Goal: Entertainment & Leisure: Consume media (video, audio)

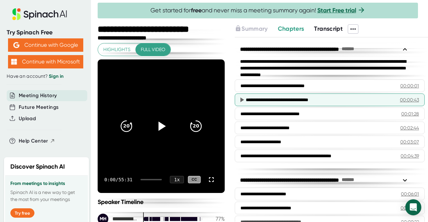
click at [243, 98] on icon at bounding box center [242, 100] width 4 height 5
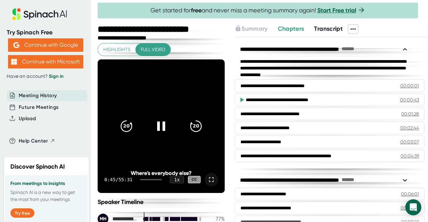
click at [207, 179] on icon at bounding box center [211, 180] width 8 height 8
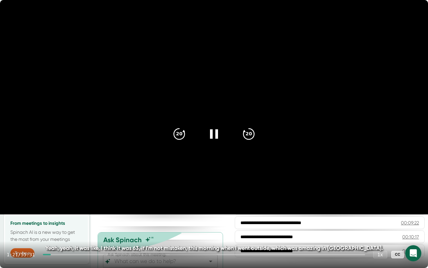
click at [55, 222] on div at bounding box center [204, 254] width 322 height 1
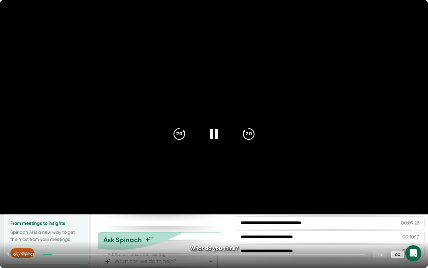
click at [61, 222] on div "1:36 / 55:31 1 x CC" at bounding box center [214, 254] width 428 height 27
click at [62, 222] on div "1:40 / 55:31 1 x CC" at bounding box center [214, 254] width 428 height 27
click at [59, 222] on div "1:42 / 55:31 1 x CC" at bounding box center [214, 254] width 428 height 27
click at [61, 222] on div at bounding box center [204, 254] width 322 height 1
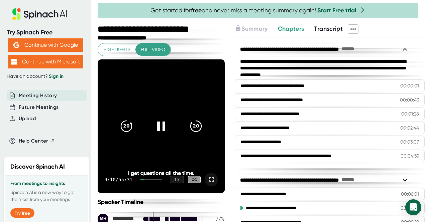
click at [207, 178] on icon at bounding box center [211, 180] width 8 height 8
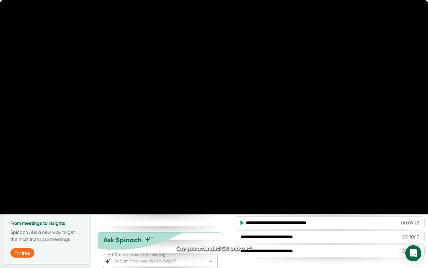
click at [204, 207] on video at bounding box center [214, 107] width 428 height 214
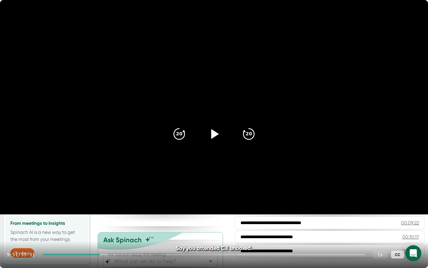
click at [216, 132] on icon at bounding box center [214, 133] width 17 height 17
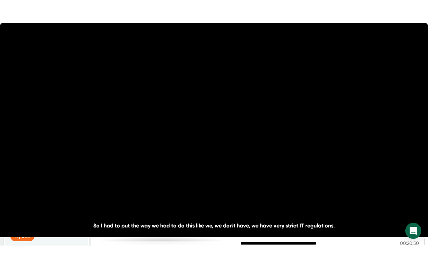
scroll to position [196, 0]
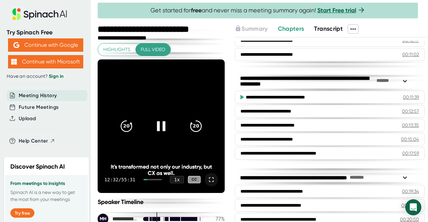
click at [207, 178] on icon at bounding box center [211, 180] width 8 height 8
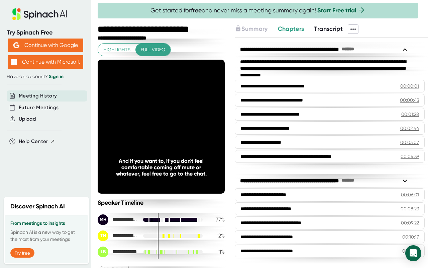
scroll to position [196, 0]
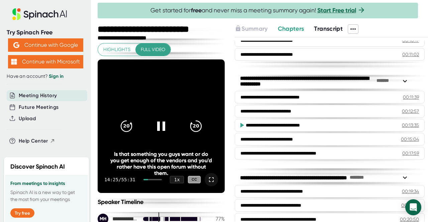
click at [207, 180] on icon at bounding box center [211, 180] width 8 height 8
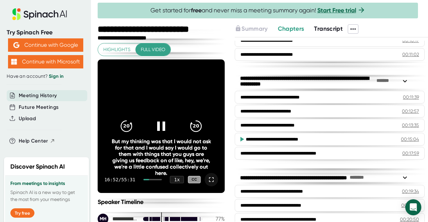
click at [207, 180] on icon at bounding box center [211, 180] width 8 height 8
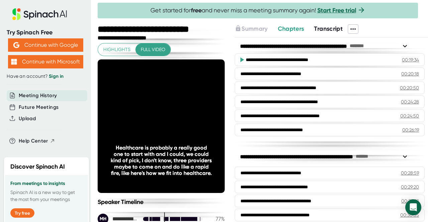
scroll to position [328, 0]
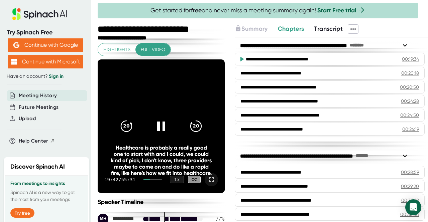
click at [207, 179] on icon at bounding box center [211, 180] width 8 height 8
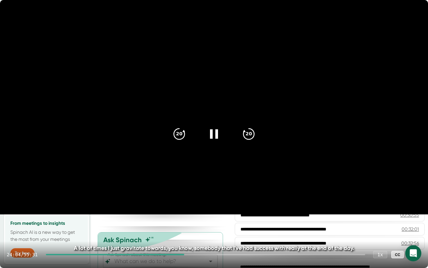
click at [204, 209] on video at bounding box center [214, 107] width 428 height 214
click at [213, 132] on icon at bounding box center [215, 134] width 8 height 10
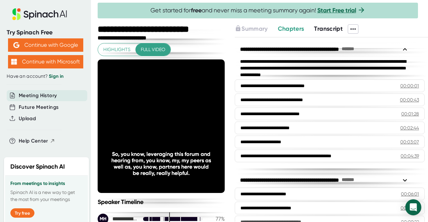
scroll to position [328, 0]
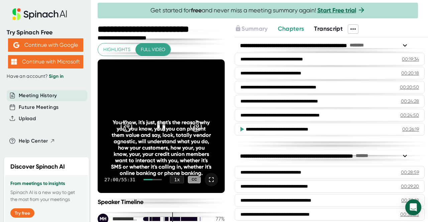
click at [207, 180] on icon at bounding box center [211, 180] width 8 height 8
click at [207, 182] on icon at bounding box center [211, 180] width 8 height 8
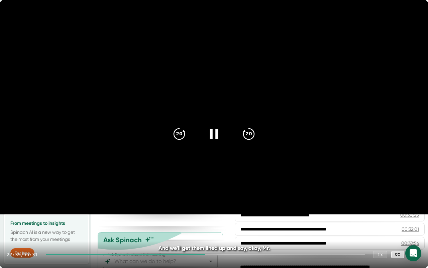
click at [218, 128] on icon at bounding box center [214, 133] width 17 height 17
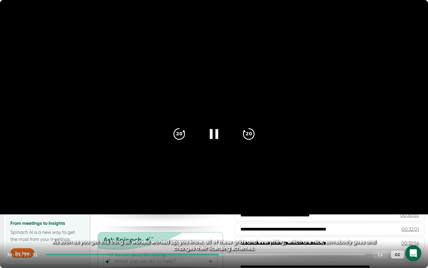
click at [218, 135] on icon at bounding box center [214, 133] width 17 height 17
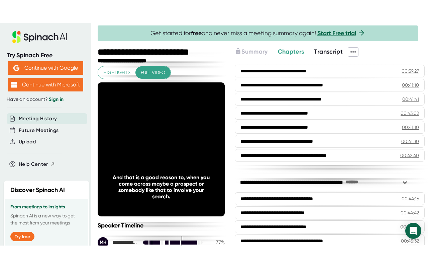
scroll to position [624, 0]
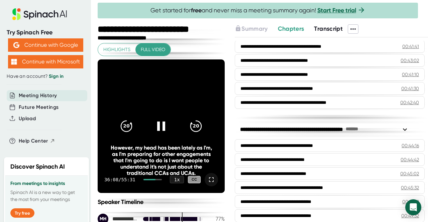
click at [207, 181] on icon at bounding box center [211, 180] width 8 height 8
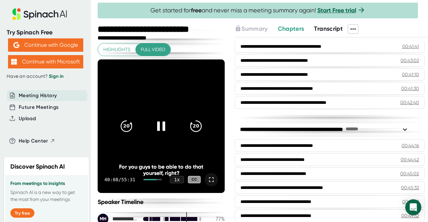
click at [207, 179] on icon at bounding box center [211, 180] width 8 height 8
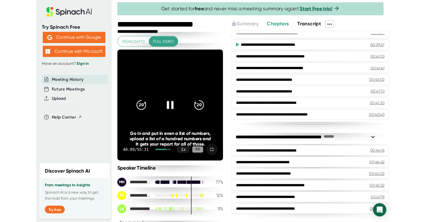
scroll to position [579, 0]
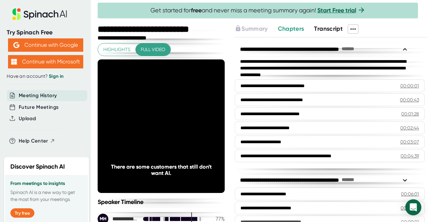
scroll to position [579, 0]
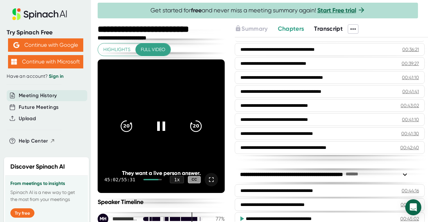
click at [208, 180] on icon at bounding box center [211, 180] width 8 height 8
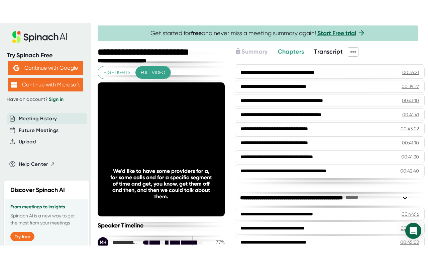
scroll to position [624, 0]
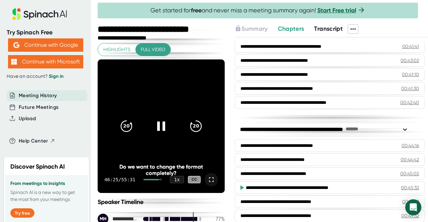
click at [207, 181] on icon at bounding box center [211, 180] width 8 height 8
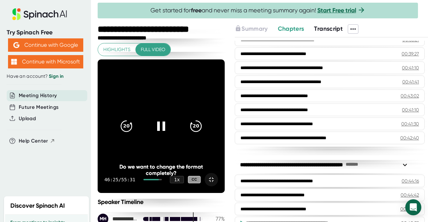
scroll to position [579, 0]
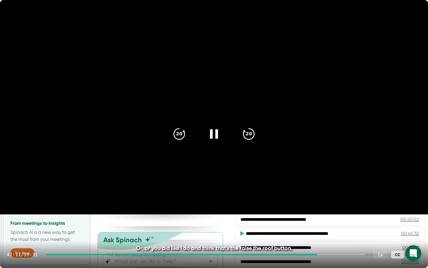
click at [415, 222] on icon at bounding box center [415, 254] width 8 height 8
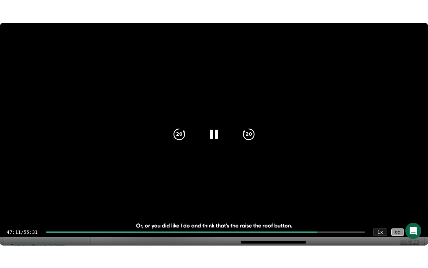
scroll to position [624, 0]
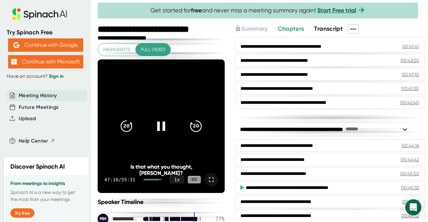
click at [207, 179] on icon at bounding box center [211, 180] width 8 height 8
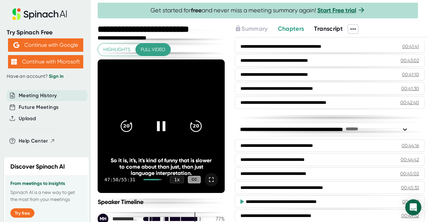
click at [160, 125] on icon at bounding box center [161, 126] width 17 height 17
click at [160, 125] on icon at bounding box center [163, 126] width 8 height 10
